Goal: Navigation & Orientation: Find specific page/section

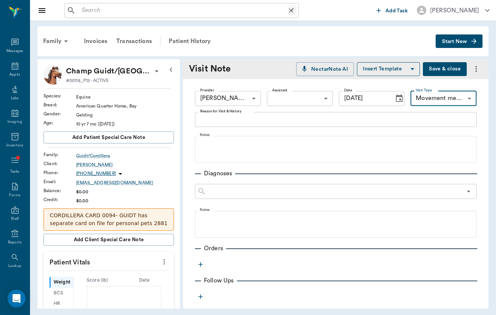
click at [102, 12] on input "text" at bounding box center [184, 10] width 210 height 11
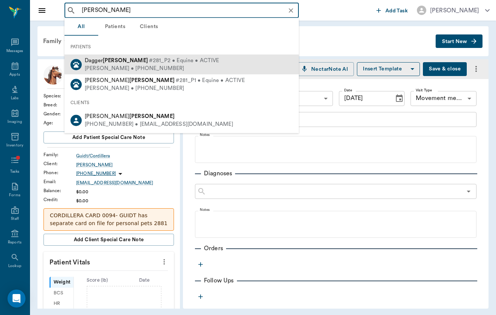
click at [194, 65] on div "[PERSON_NAME] #281_P2 • Equine • ACTIVE [PERSON_NAME] • [PHONE_NUMBER]" at bounding box center [182, 65] width 234 height 20
type input "[PERSON_NAME]"
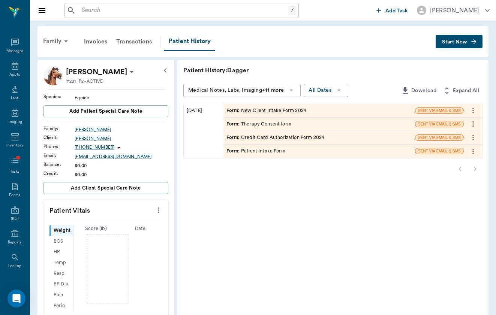
click at [47, 39] on div "Family" at bounding box center [57, 41] width 36 height 18
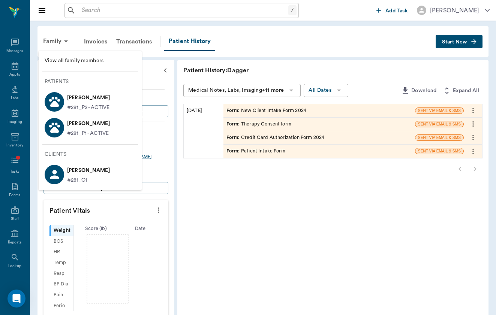
click at [88, 125] on p "[PERSON_NAME]" at bounding box center [88, 124] width 43 height 12
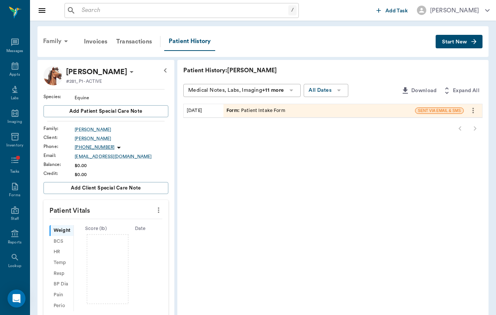
click at [51, 44] on div "Family" at bounding box center [57, 41] width 36 height 18
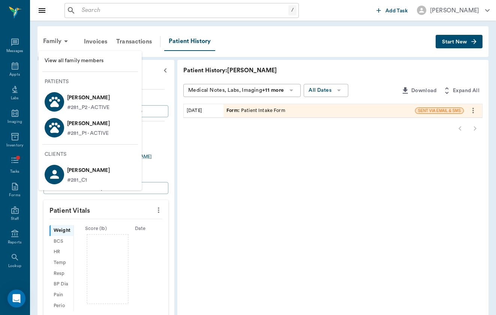
click at [102, 97] on p "[PERSON_NAME]" at bounding box center [88, 98] width 43 height 12
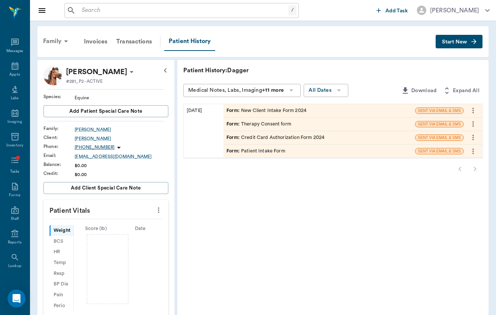
click at [63, 44] on icon at bounding box center [66, 41] width 9 height 9
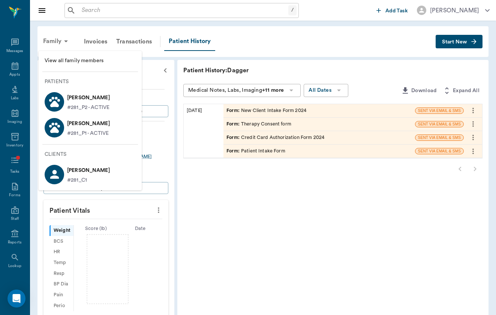
click at [63, 44] on div at bounding box center [248, 157] width 496 height 315
